Goal: Task Accomplishment & Management: Manage account settings

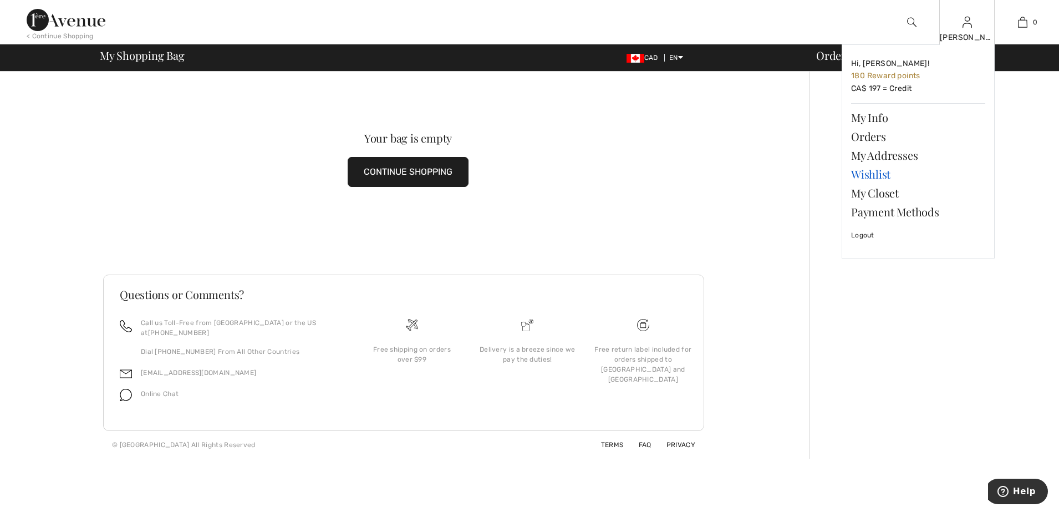
click at [880, 175] on link "Wishlist" at bounding box center [918, 174] width 134 height 19
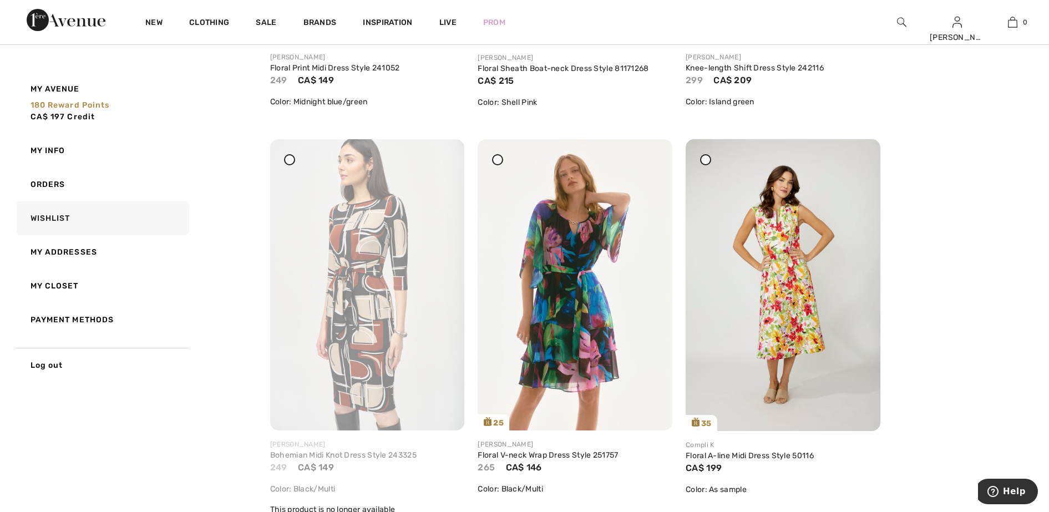
scroll to position [2774, 0]
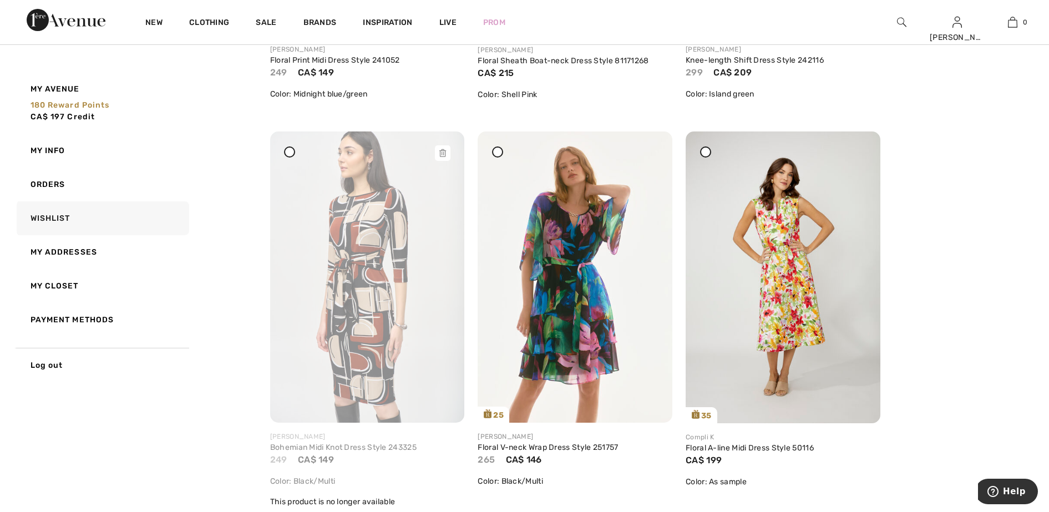
click at [445, 153] on icon at bounding box center [442, 153] width 7 height 8
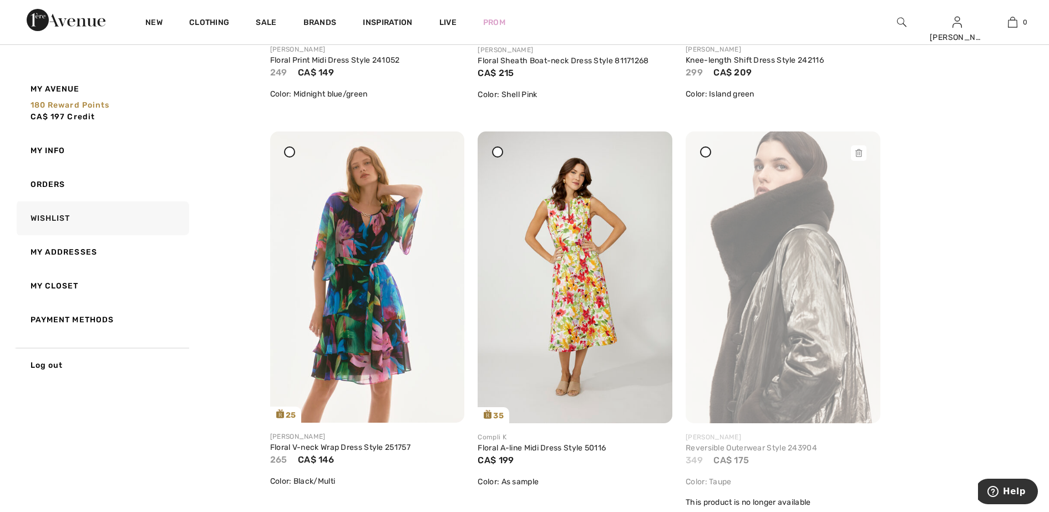
click at [860, 151] on icon at bounding box center [858, 153] width 7 height 8
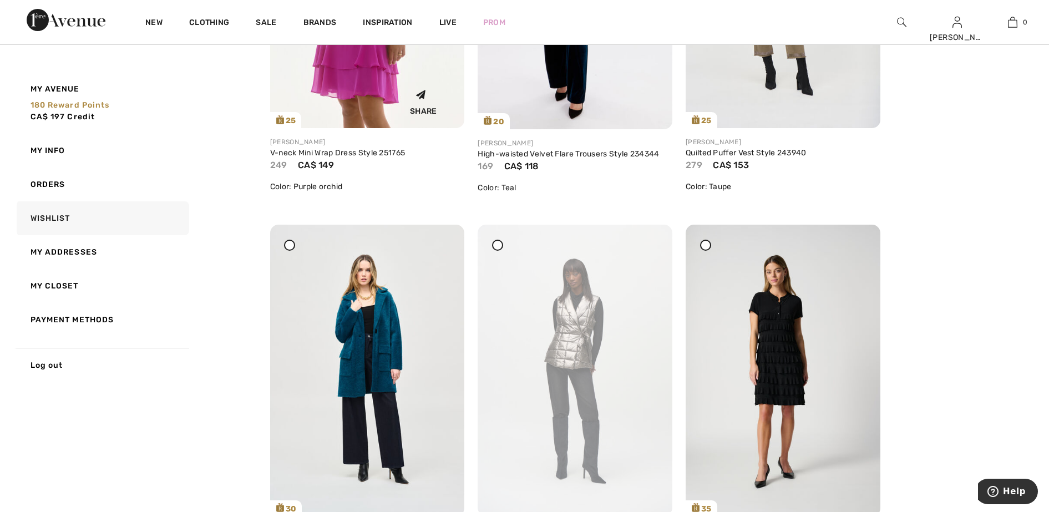
scroll to position [4368, 0]
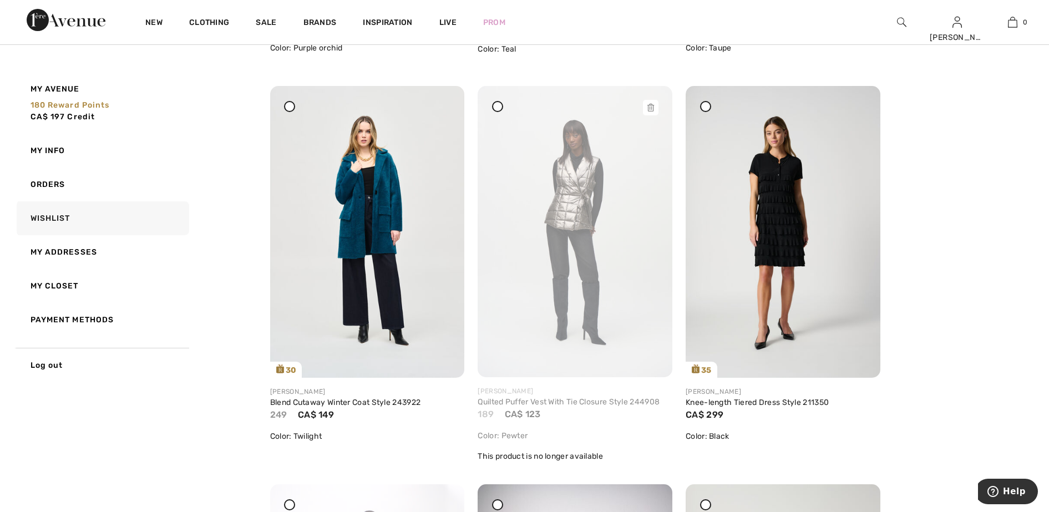
click at [651, 105] on icon at bounding box center [650, 108] width 7 height 8
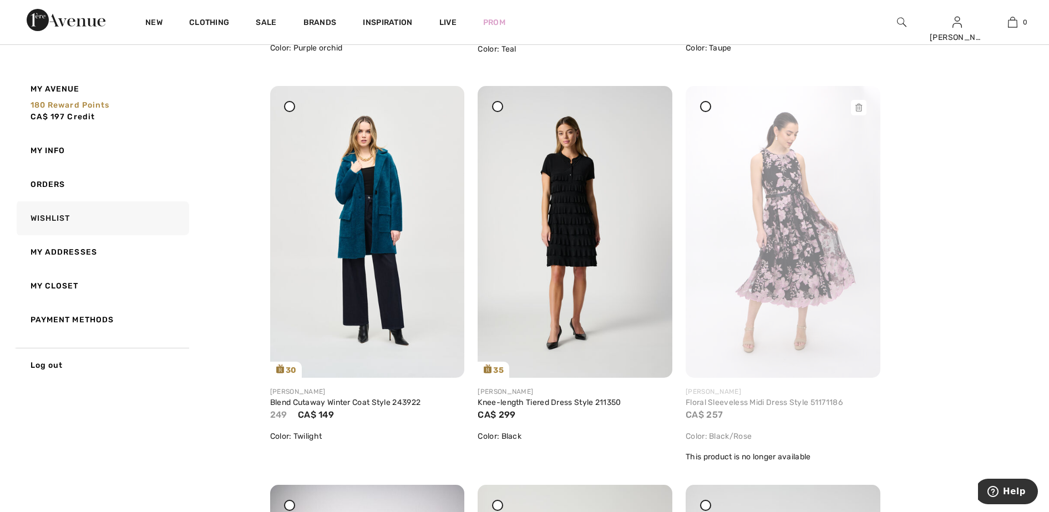
click at [858, 107] on icon at bounding box center [858, 108] width 7 height 8
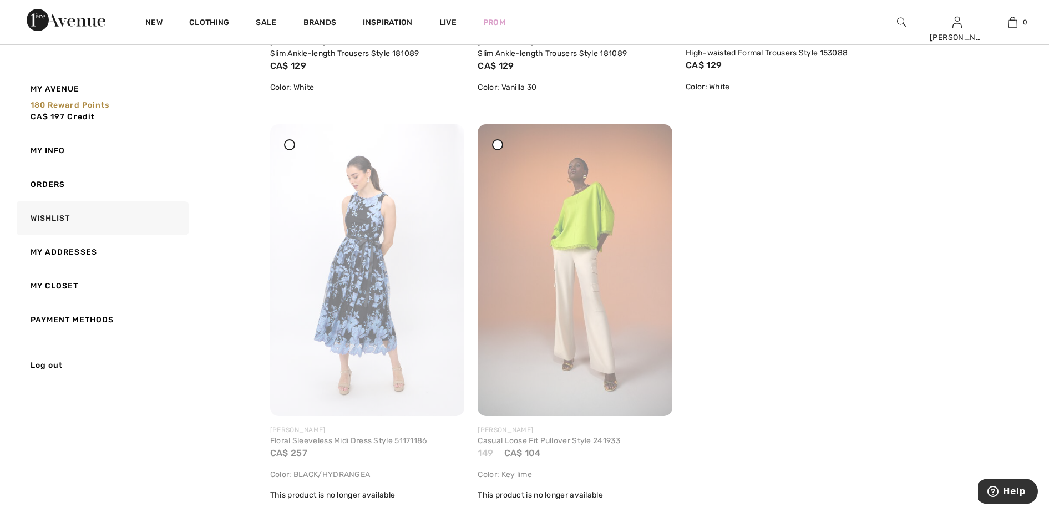
scroll to position [5131, 0]
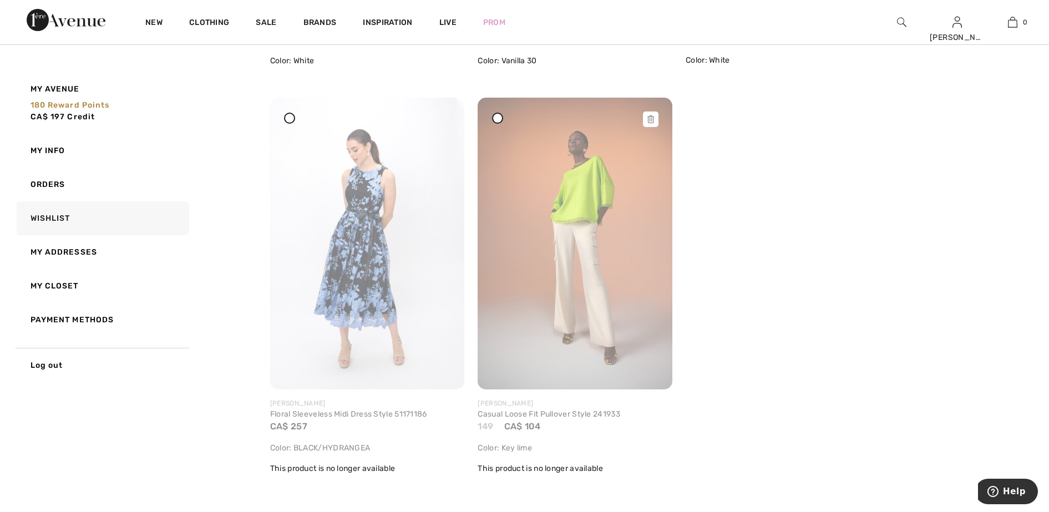
click at [653, 116] on icon at bounding box center [650, 119] width 7 height 8
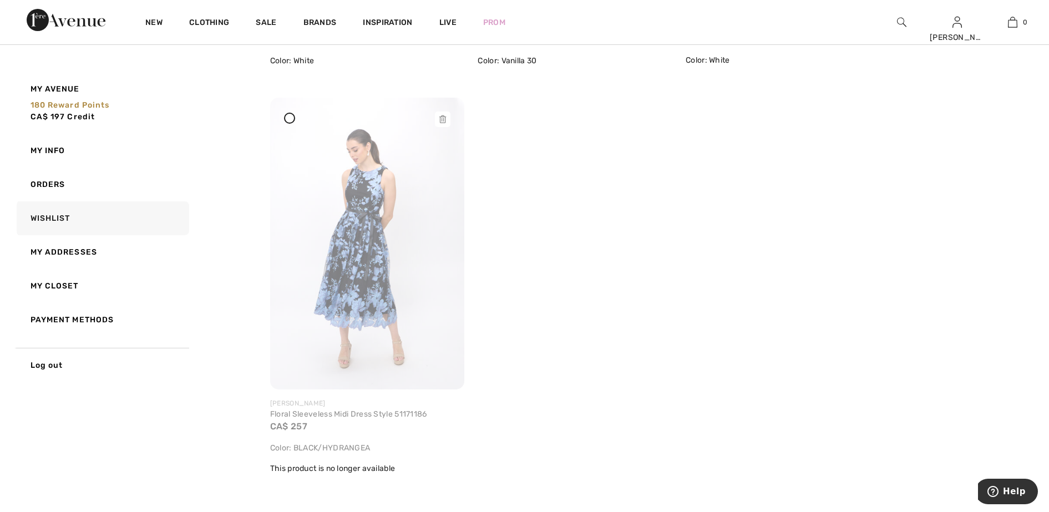
click at [443, 116] on icon at bounding box center [442, 119] width 7 height 8
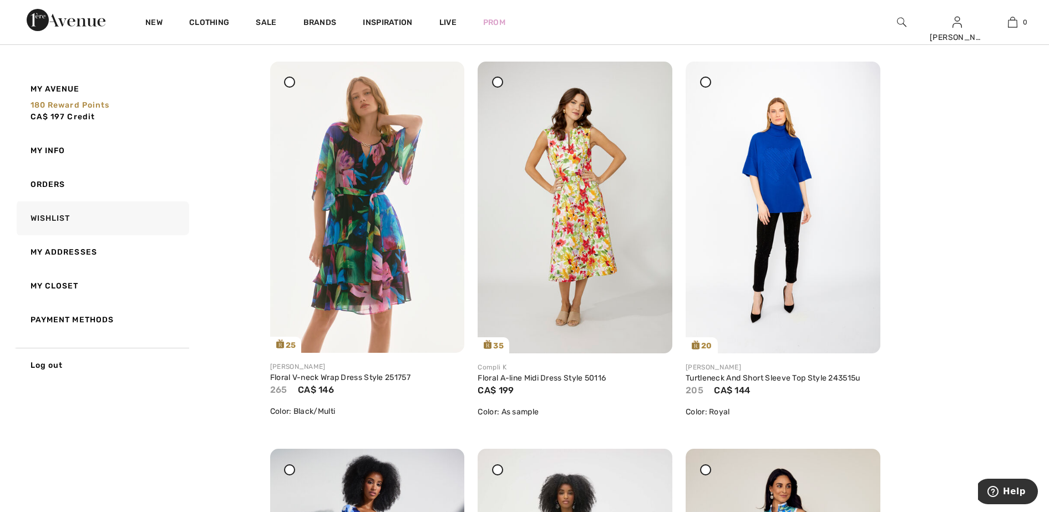
scroll to position [2837, 0]
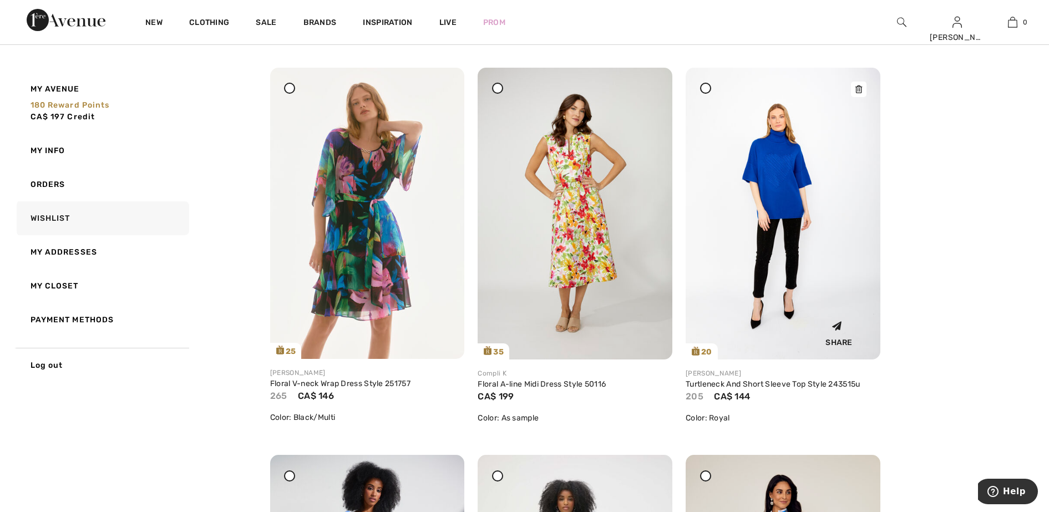
click at [860, 87] on icon at bounding box center [858, 89] width 7 height 8
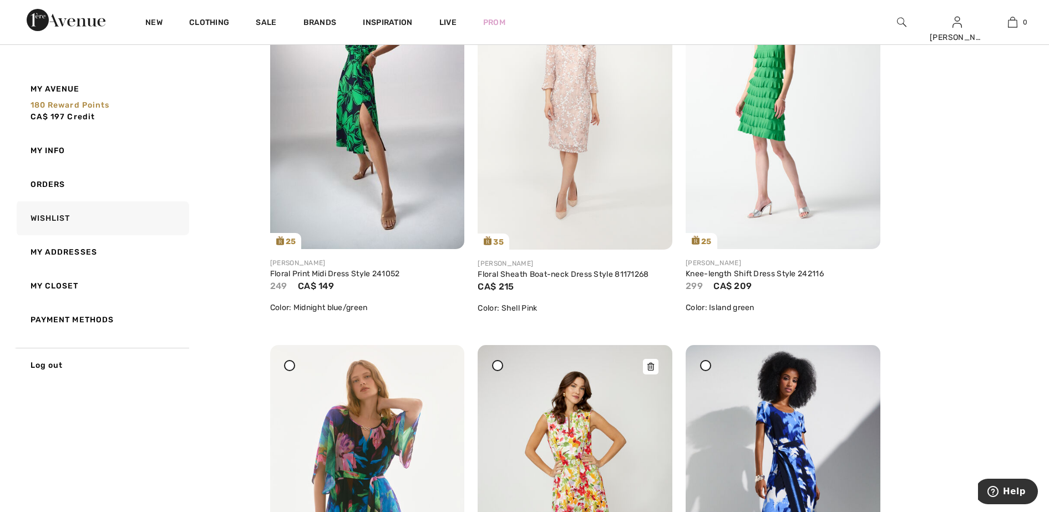
scroll to position [2421, 0]
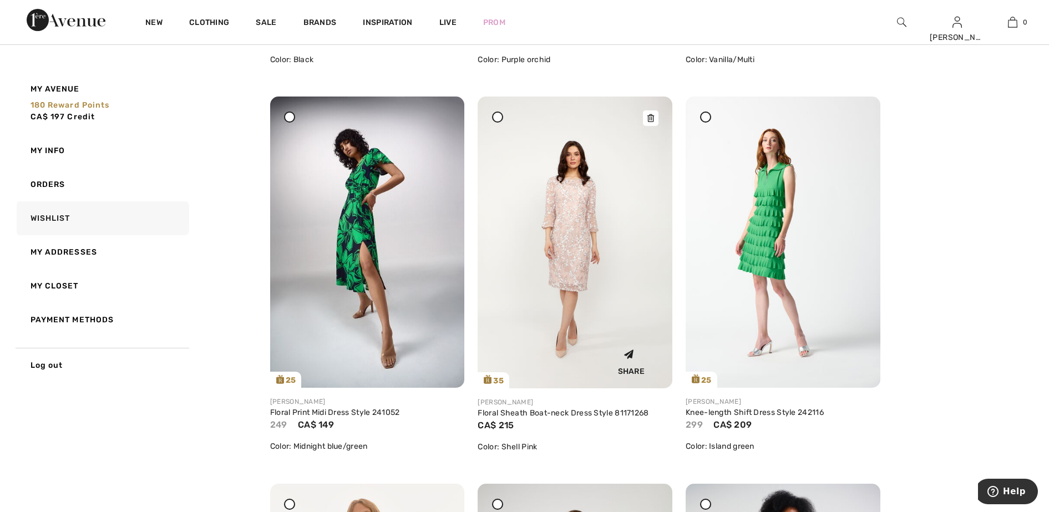
click at [648, 120] on icon at bounding box center [650, 118] width 7 height 8
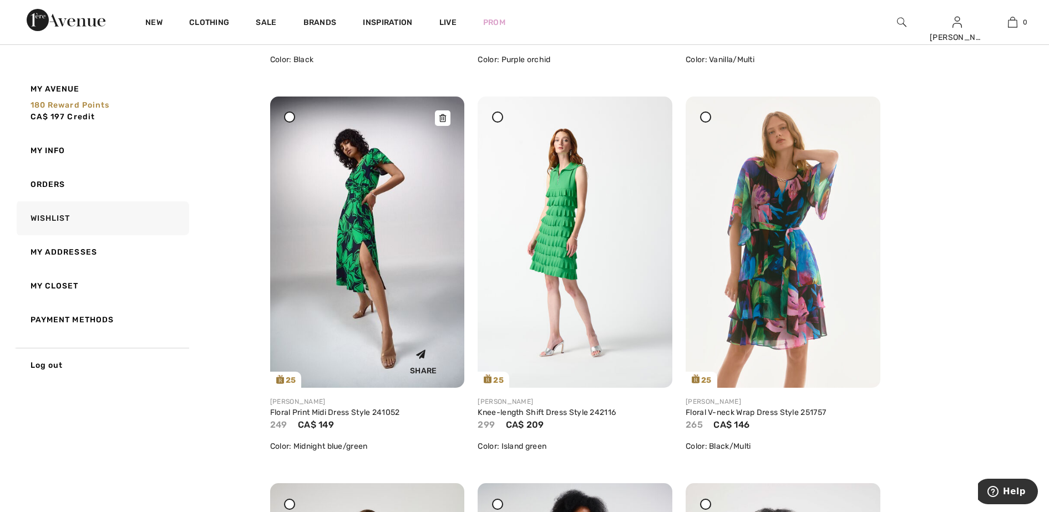
click at [445, 113] on div at bounding box center [443, 118] width 16 height 16
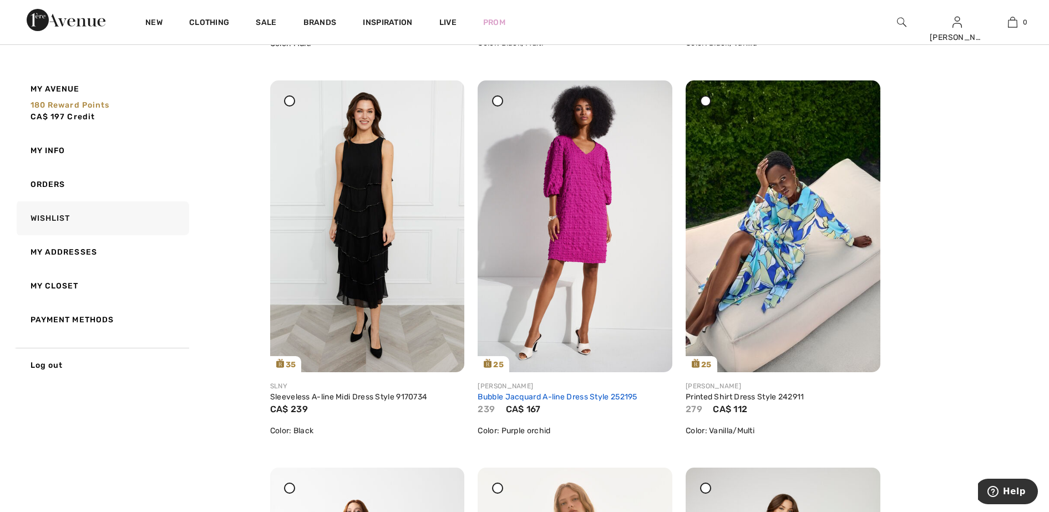
scroll to position [2005, 0]
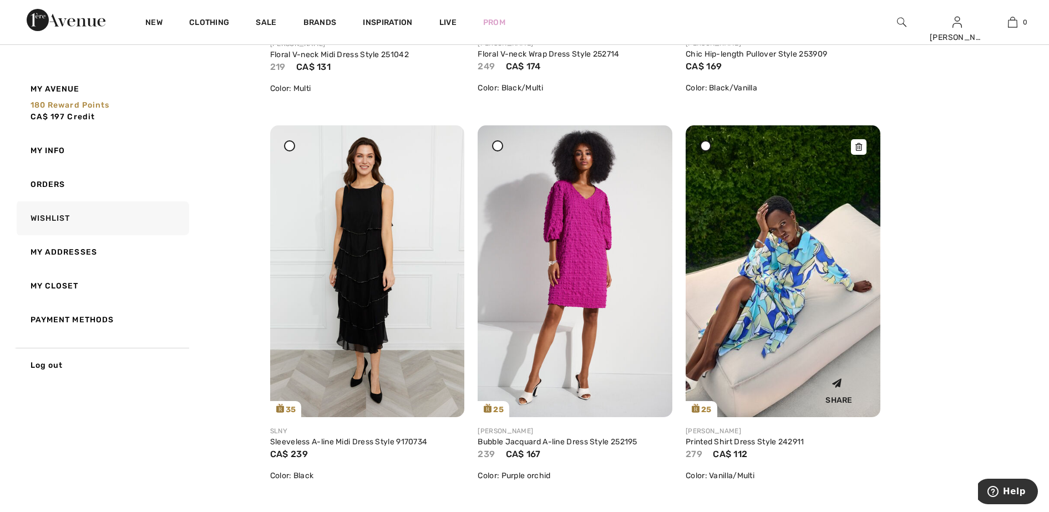
click at [861, 141] on div at bounding box center [859, 147] width 16 height 16
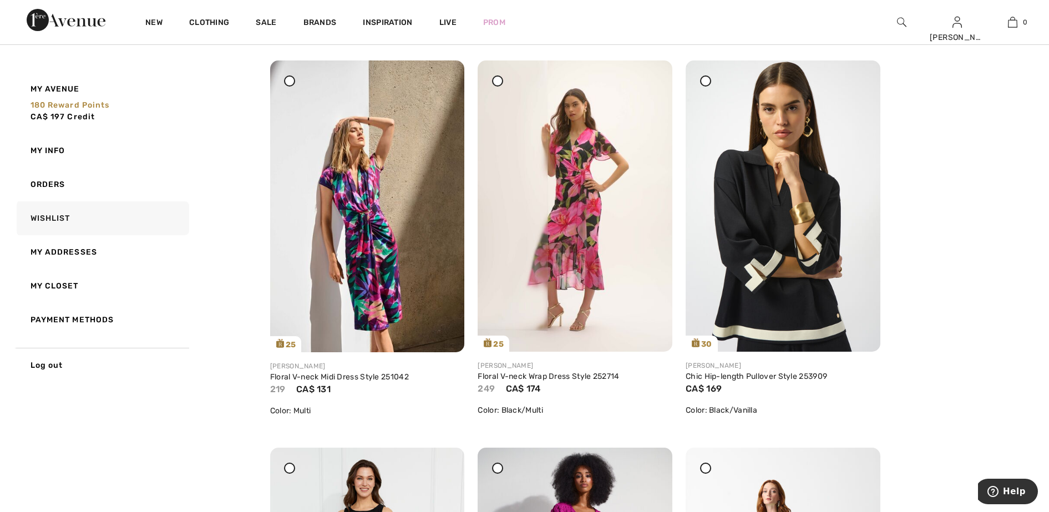
scroll to position [1659, 0]
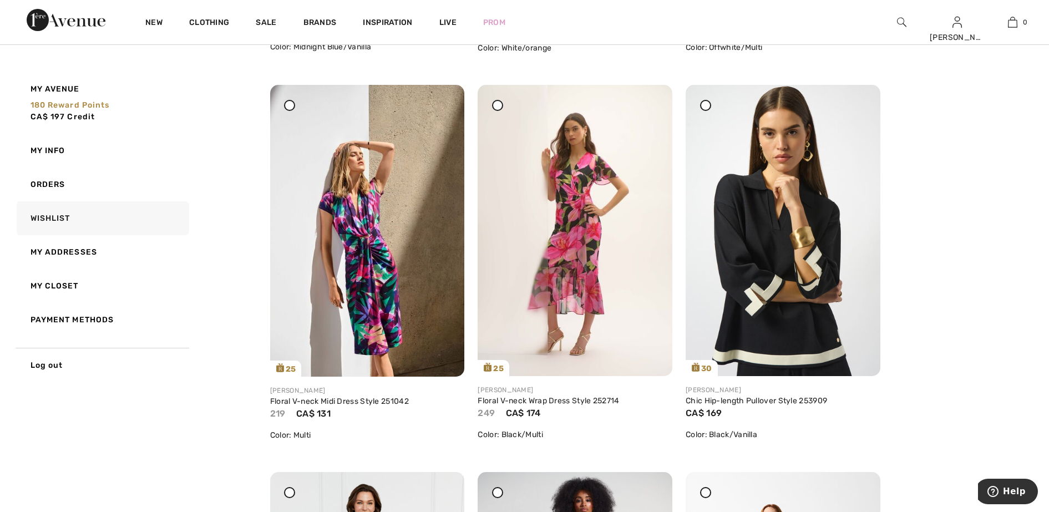
drag, startPoint x: 857, startPoint y: 105, endPoint x: 610, endPoint y: 65, distance: 250.1
click at [857, 97] on icon at bounding box center [858, 93] width 7 height 8
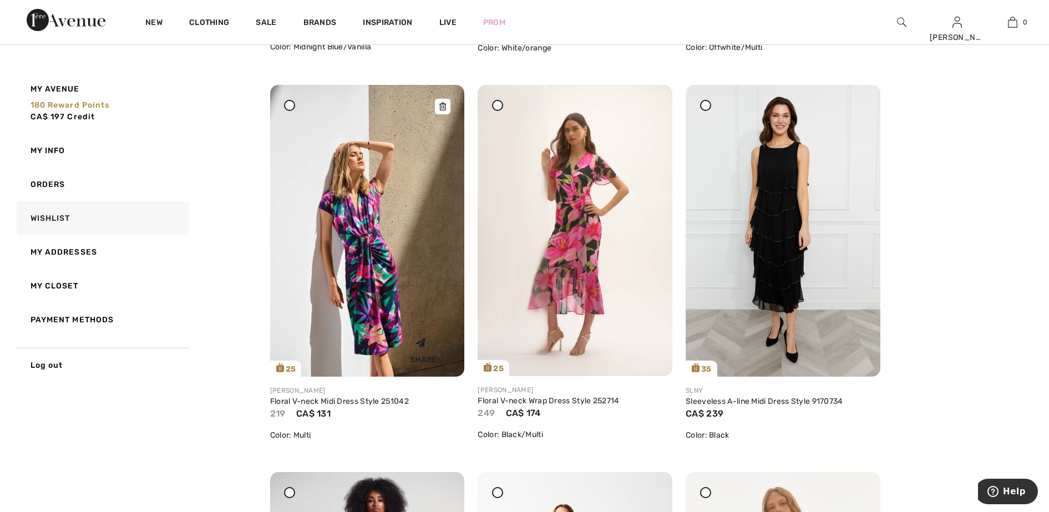
click at [442, 103] on icon at bounding box center [442, 107] width 7 height 8
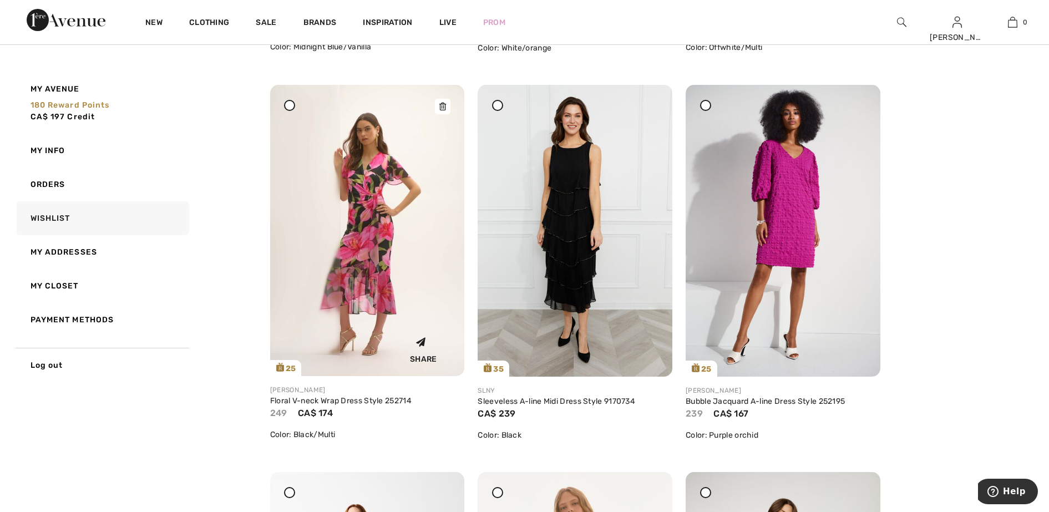
click at [445, 104] on icon at bounding box center [442, 107] width 7 height 8
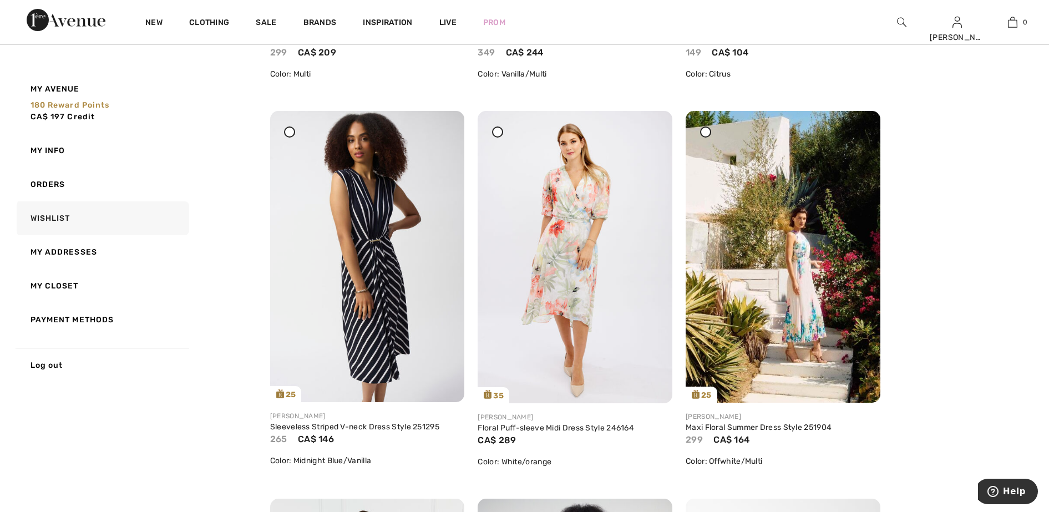
scroll to position [1243, 0]
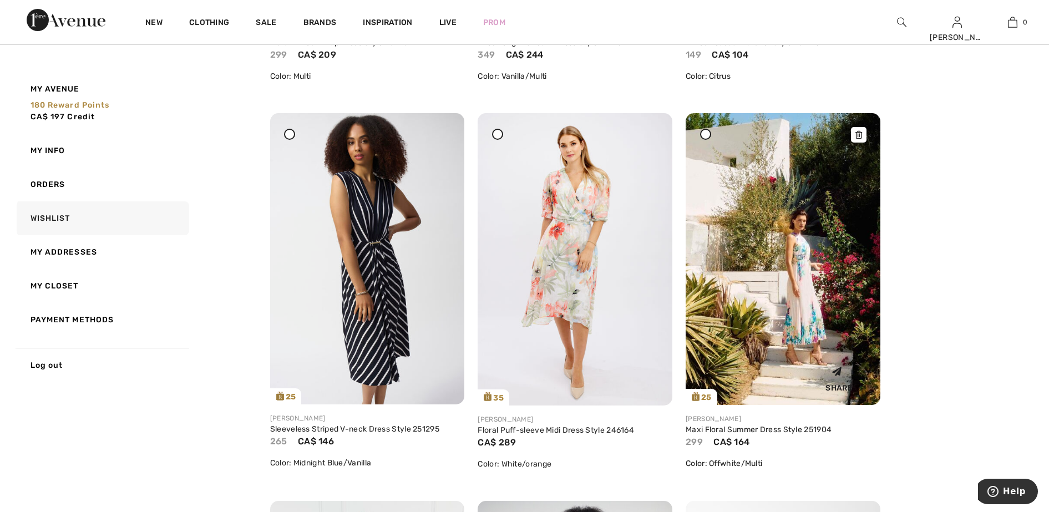
click at [863, 132] on div at bounding box center [859, 135] width 16 height 16
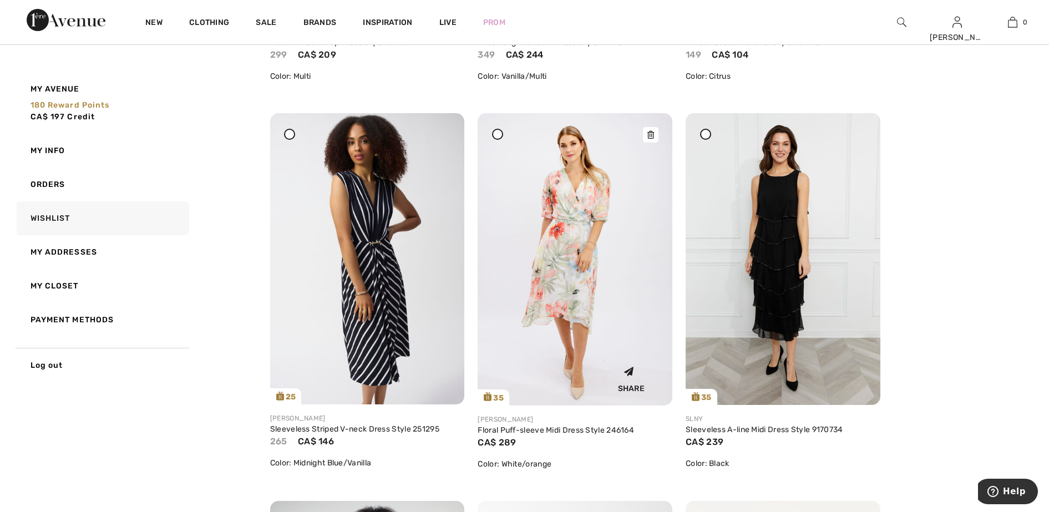
click at [652, 133] on icon at bounding box center [650, 135] width 7 height 8
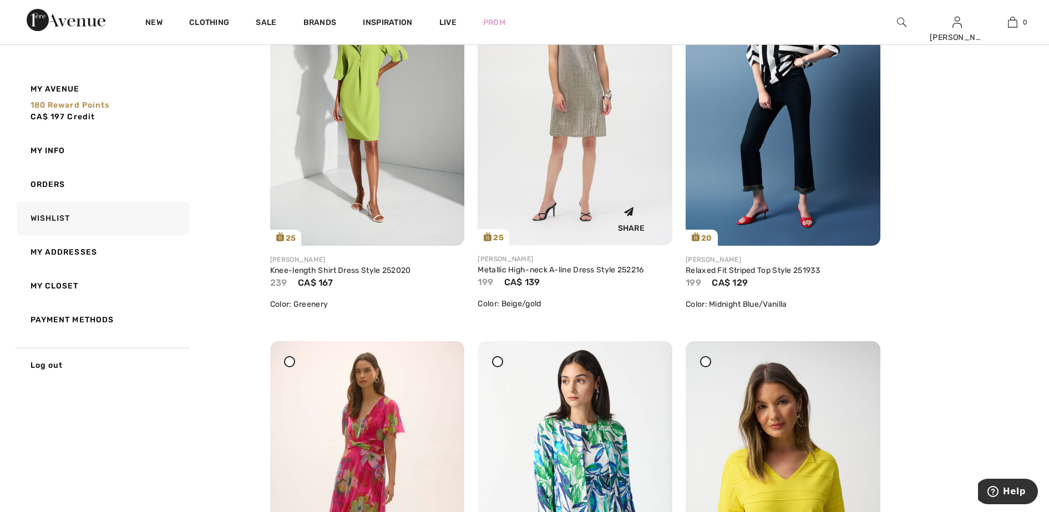
scroll to position [480, 0]
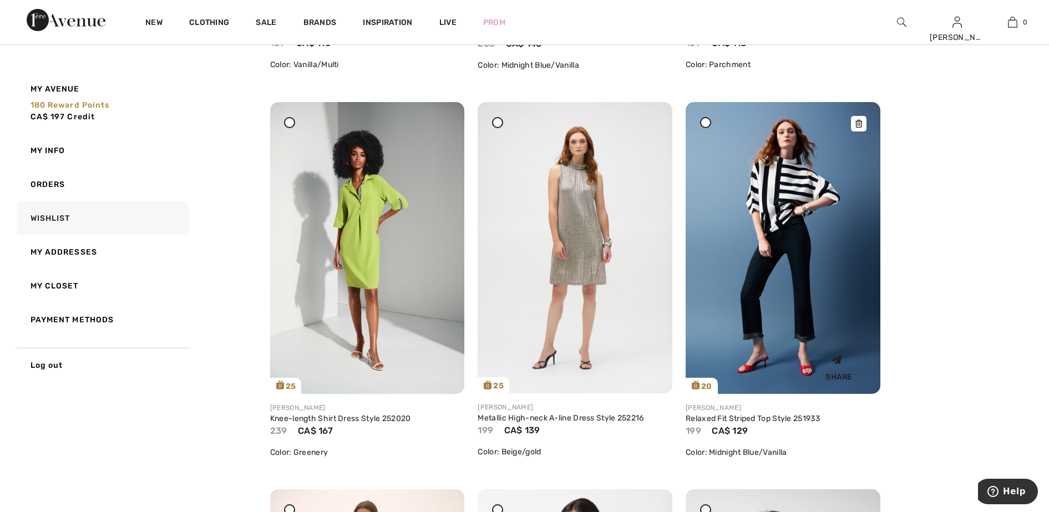
click at [859, 120] on icon at bounding box center [858, 124] width 7 height 8
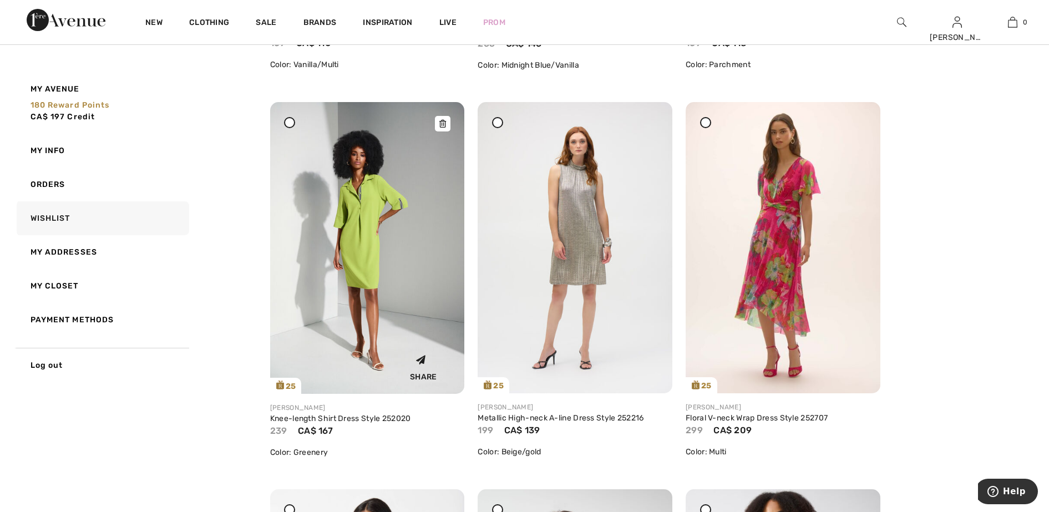
click at [443, 121] on icon at bounding box center [442, 124] width 7 height 8
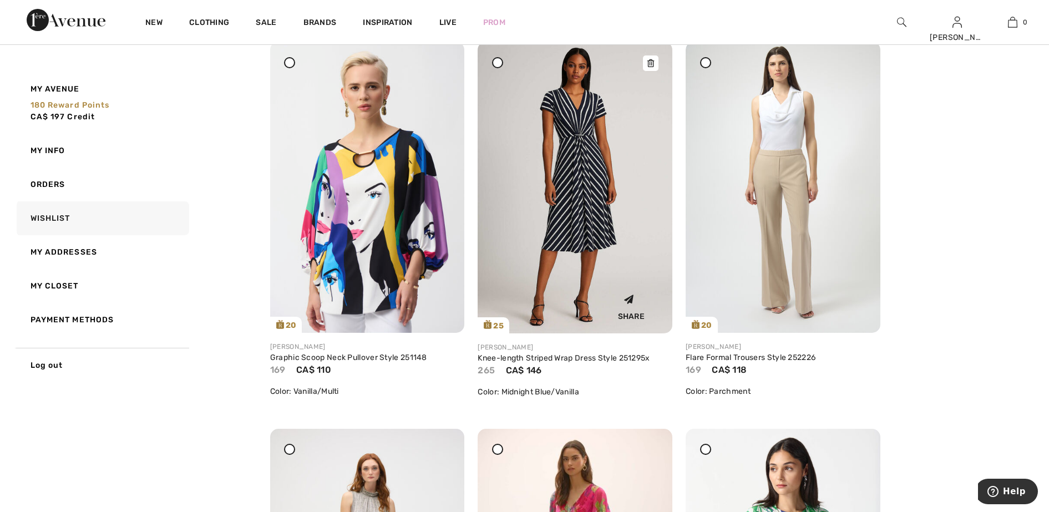
scroll to position [133, 0]
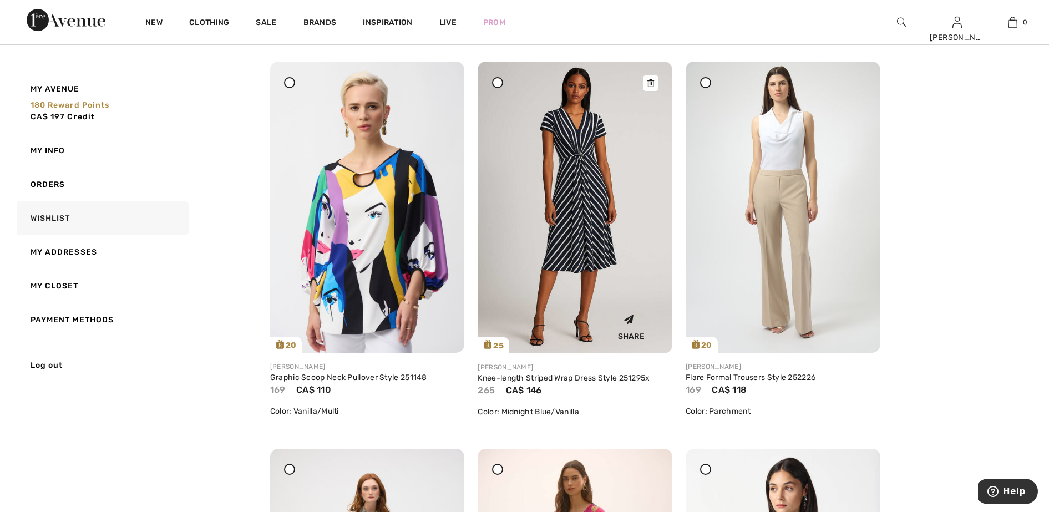
drag, startPoint x: 444, startPoint y: 82, endPoint x: 589, endPoint y: 61, distance: 146.2
click at [444, 73] on icon at bounding box center [442, 69] width 7 height 8
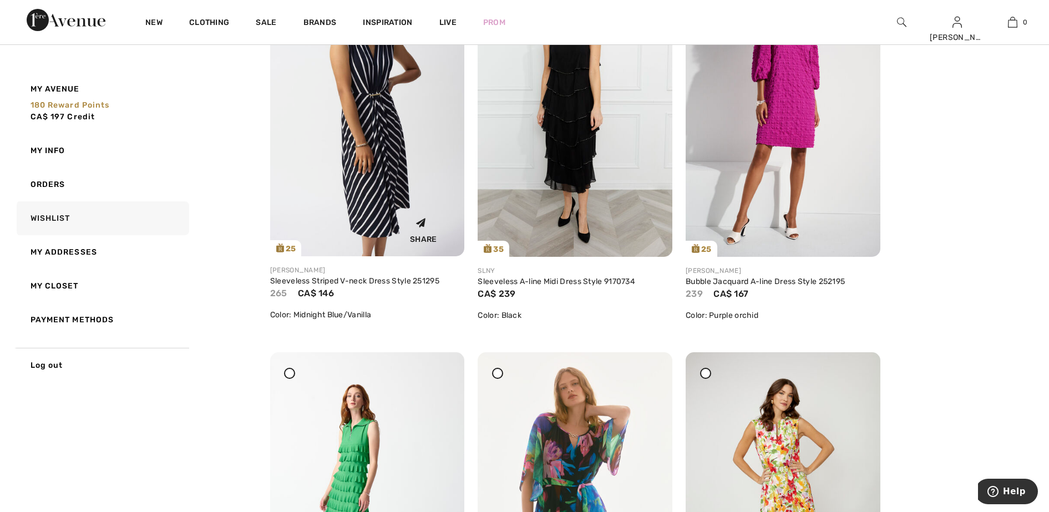
scroll to position [827, 0]
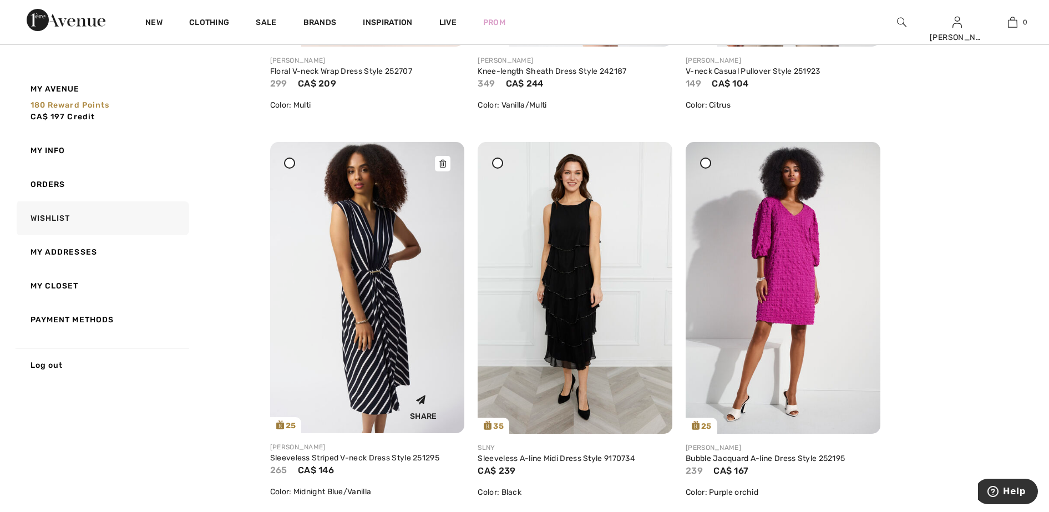
click at [443, 163] on icon at bounding box center [442, 164] width 7 height 8
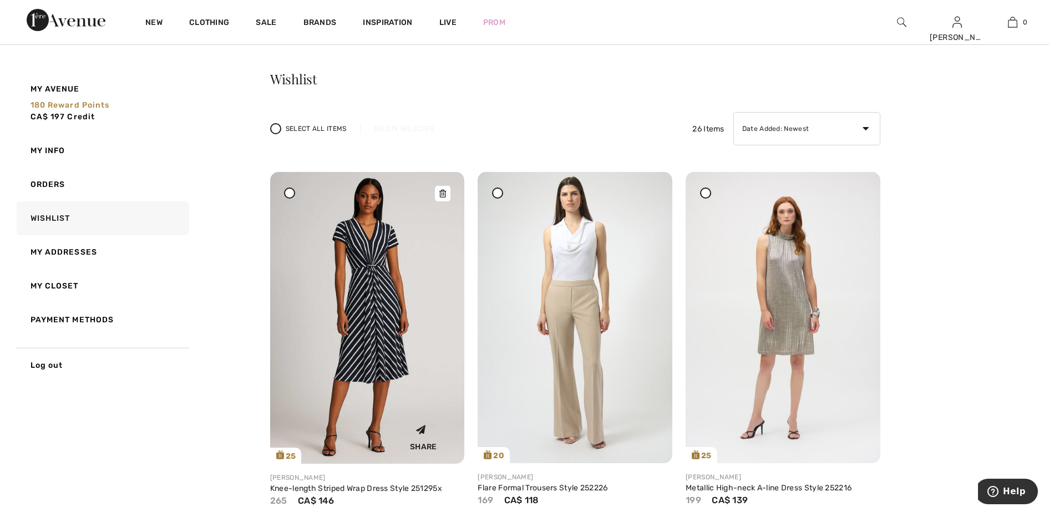
scroll to position [0, 0]
